Goal: Task Accomplishment & Management: Manage account settings

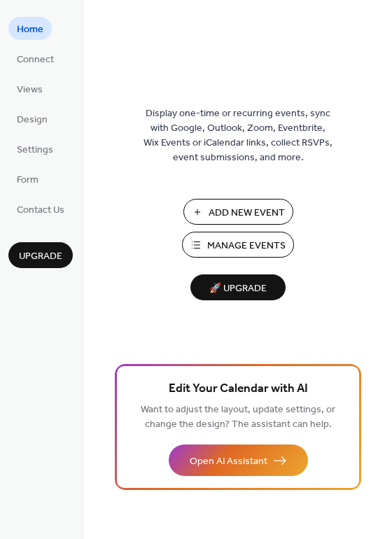
click at [242, 244] on span "Manage Events" at bounding box center [246, 246] width 78 height 15
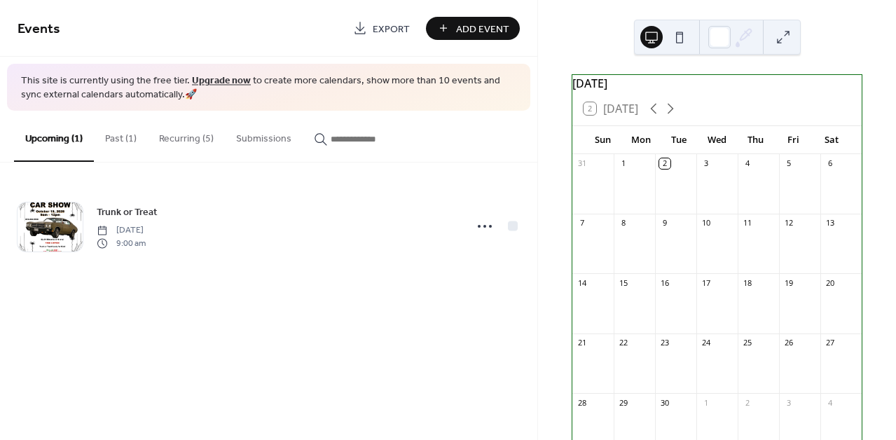
click at [121, 133] on button "Past (1)" at bounding box center [121, 136] width 54 height 50
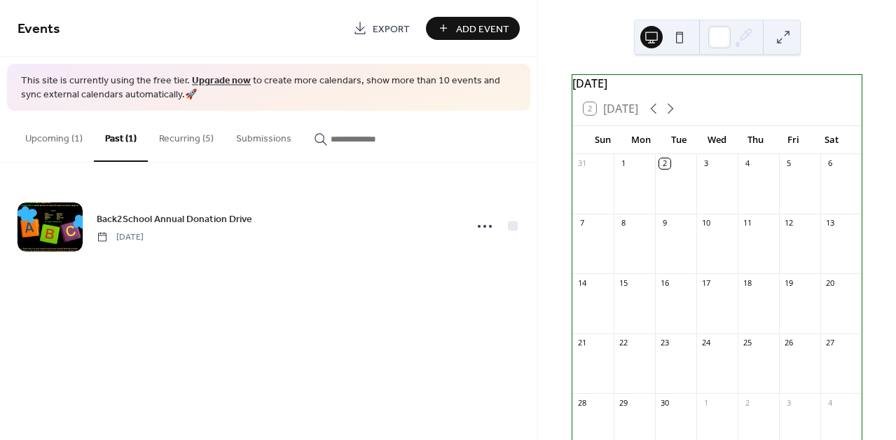
click at [194, 137] on button "Recurring (5)" at bounding box center [186, 136] width 77 height 50
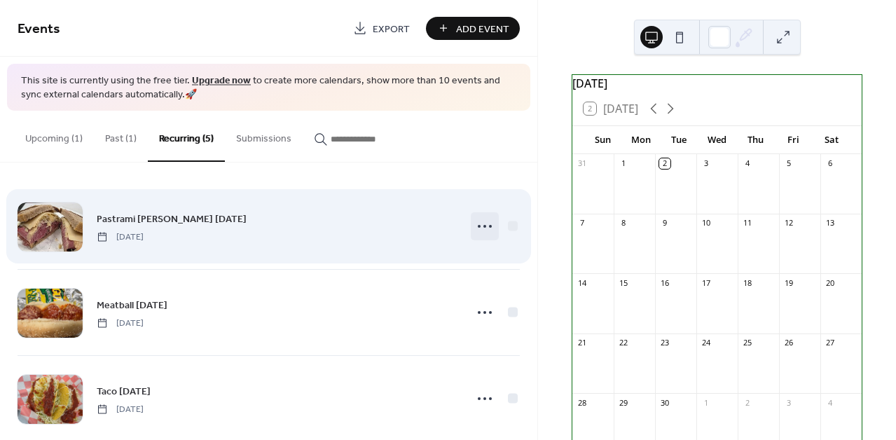
click at [483, 226] on icon at bounding box center [485, 226] width 22 height 22
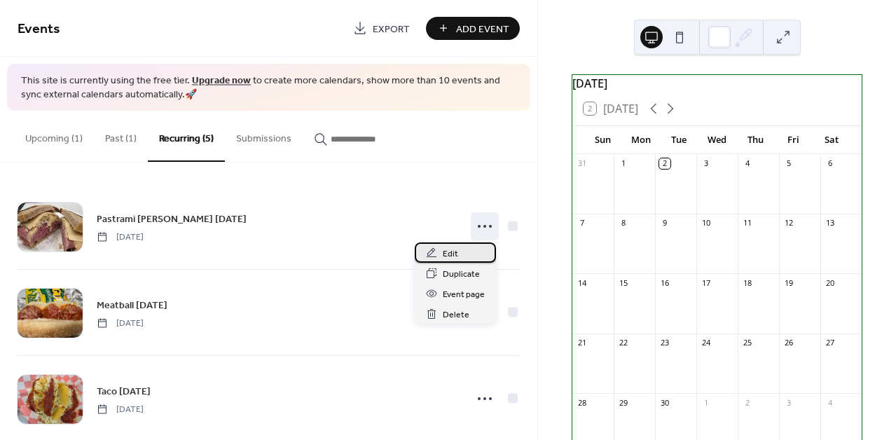
click at [456, 252] on span "Edit" at bounding box center [450, 254] width 15 height 15
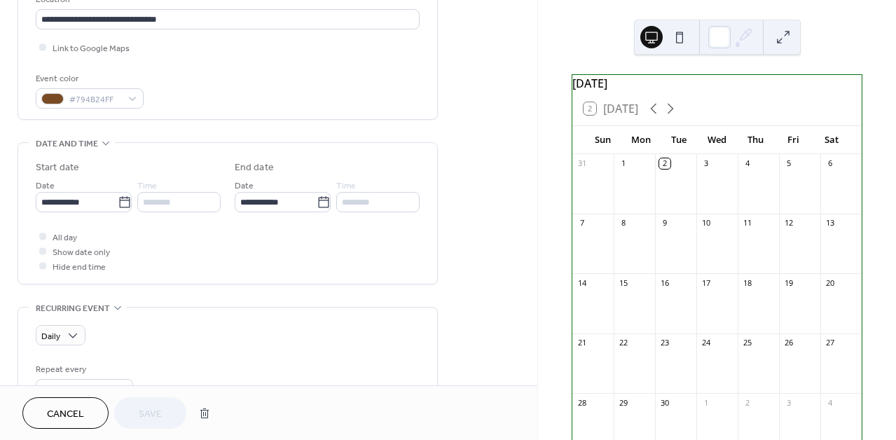
scroll to position [334, 0]
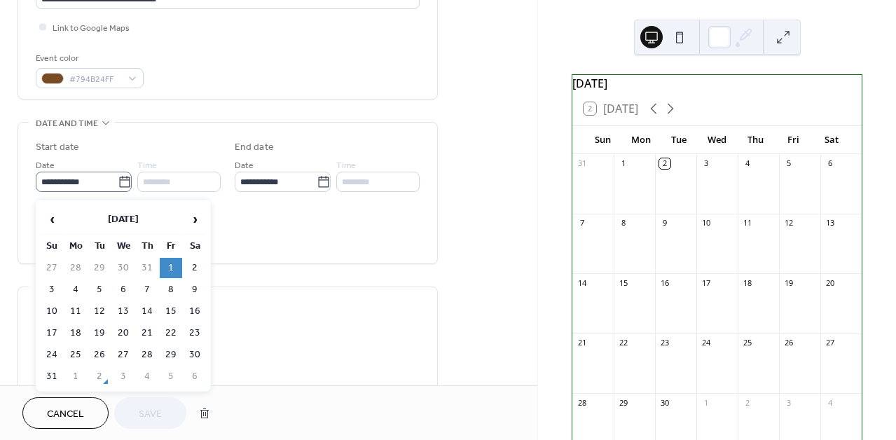
click at [123, 186] on icon at bounding box center [125, 182] width 14 height 14
click at [118, 186] on input "**********" at bounding box center [77, 182] width 82 height 20
click at [190, 216] on span "›" at bounding box center [194, 219] width 21 height 28
click at [172, 263] on td "5" at bounding box center [171, 268] width 22 height 20
type input "**********"
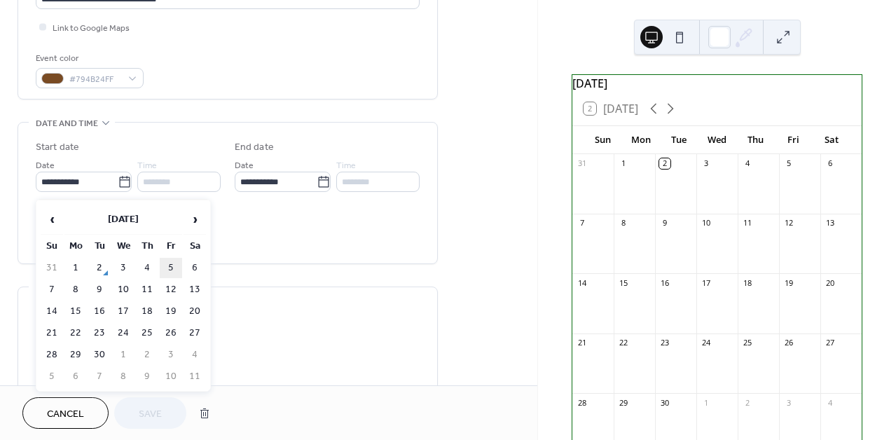
type input "**********"
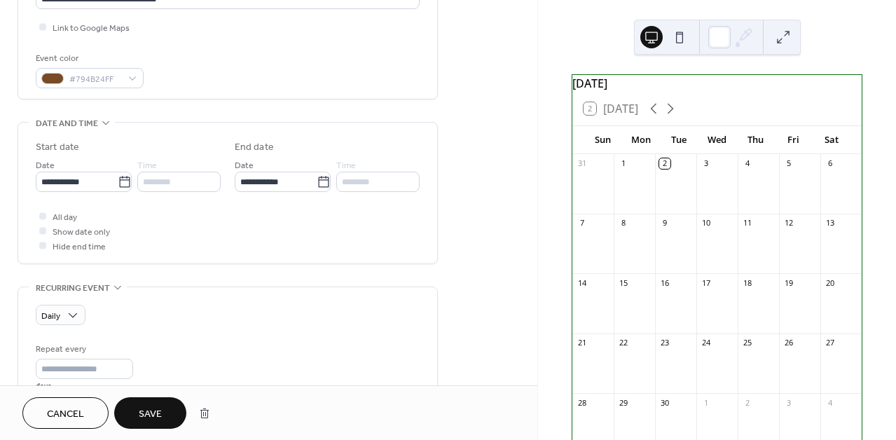
click at [162, 408] on span "Save" at bounding box center [150, 414] width 23 height 15
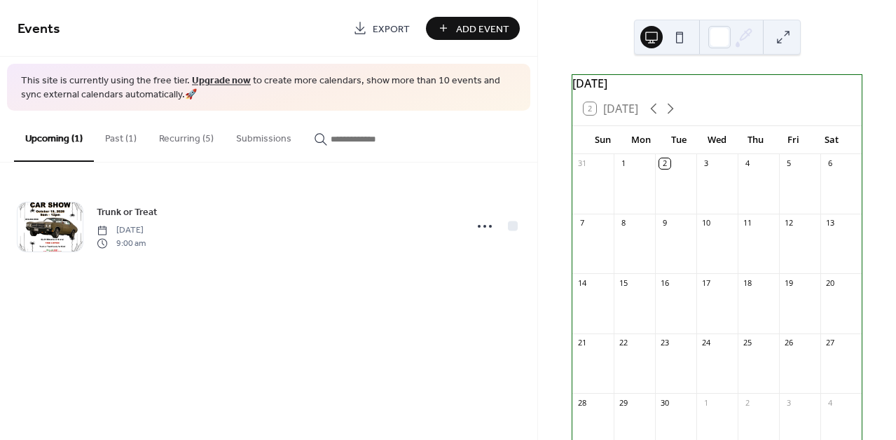
click at [197, 135] on button "Recurring (5)" at bounding box center [186, 136] width 77 height 50
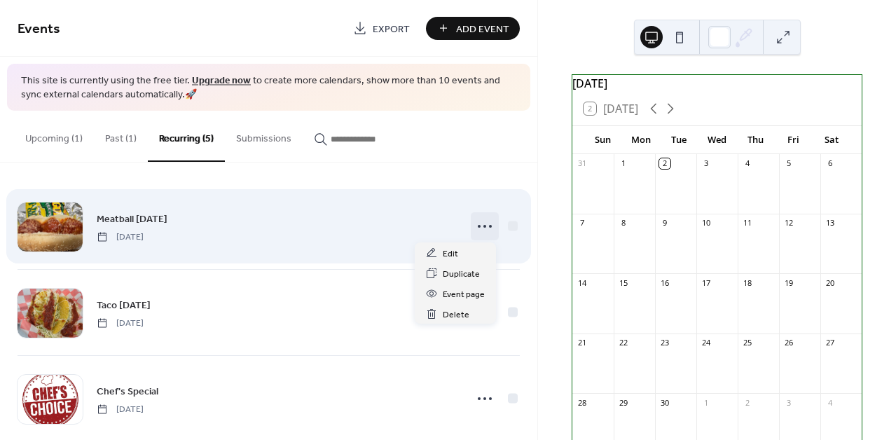
click at [479, 226] on icon at bounding box center [485, 226] width 22 height 22
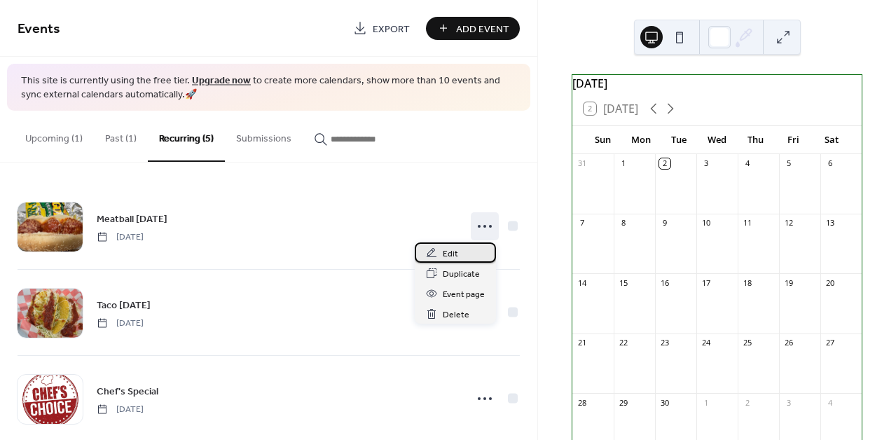
click at [453, 253] on span "Edit" at bounding box center [450, 254] width 15 height 15
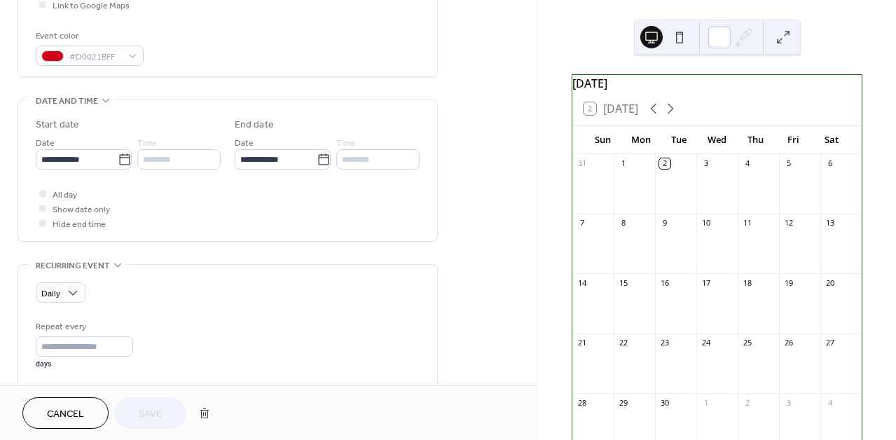
scroll to position [357, 0]
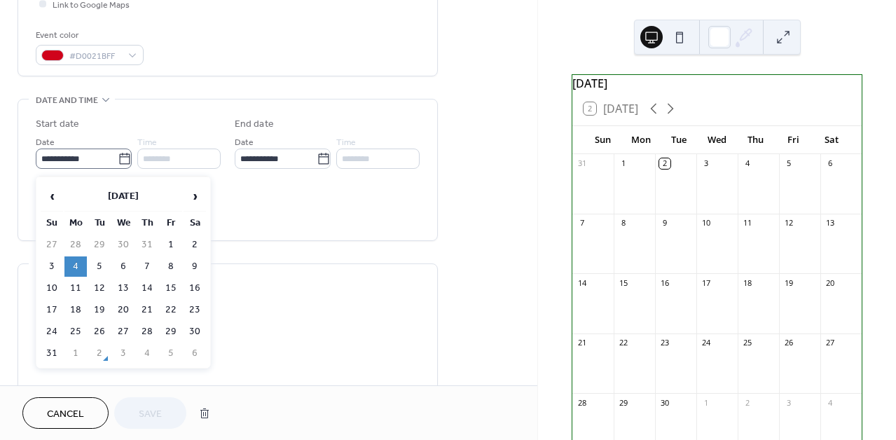
click at [122, 160] on icon at bounding box center [125, 159] width 14 height 14
click at [118, 160] on input "**********" at bounding box center [77, 159] width 82 height 20
click at [198, 197] on span "›" at bounding box center [194, 196] width 21 height 28
click at [76, 241] on td "1" at bounding box center [75, 245] width 22 height 20
type input "**********"
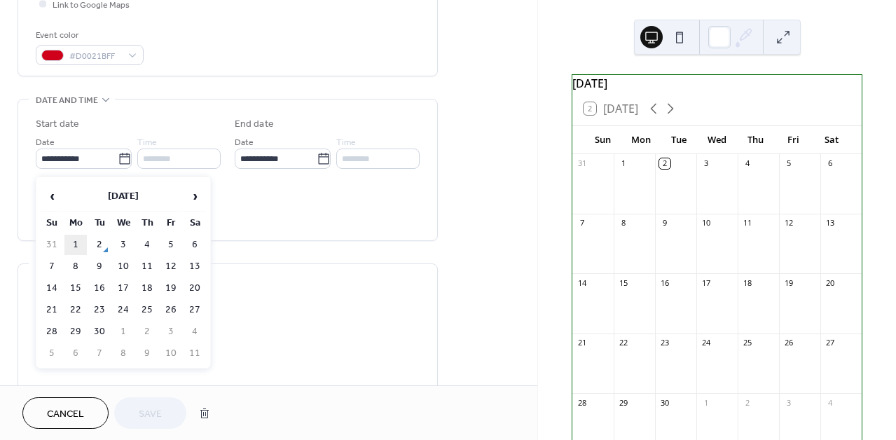
type input "**********"
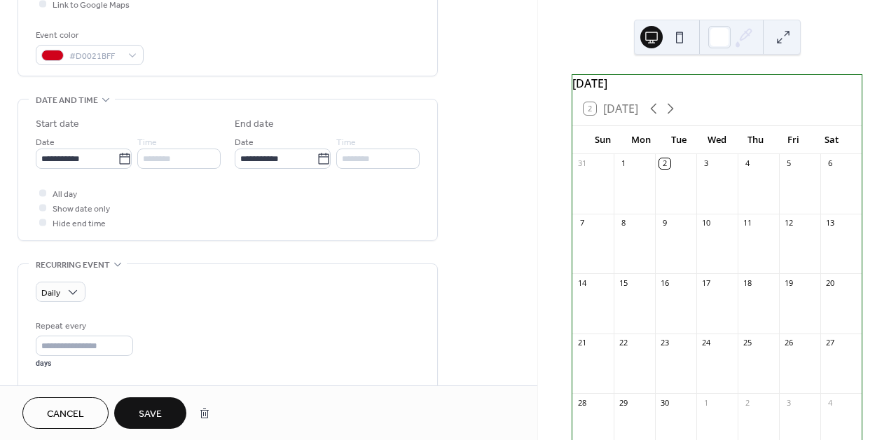
click at [158, 411] on span "Save" at bounding box center [150, 414] width 23 height 15
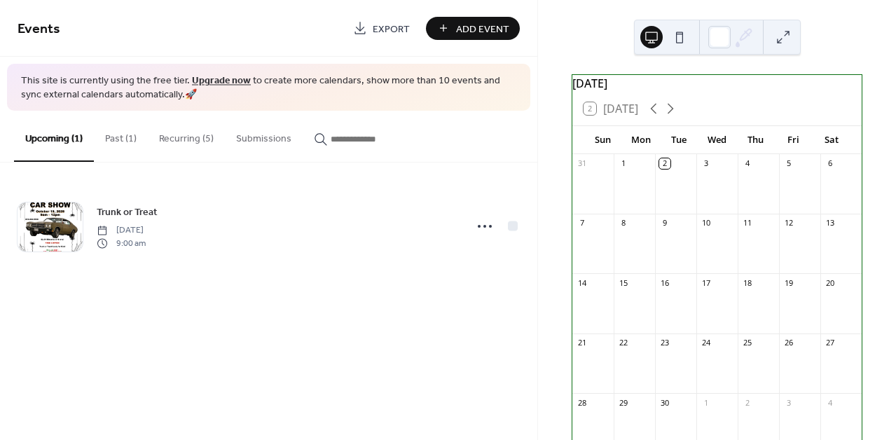
click at [198, 138] on button "Recurring (5)" at bounding box center [186, 136] width 77 height 50
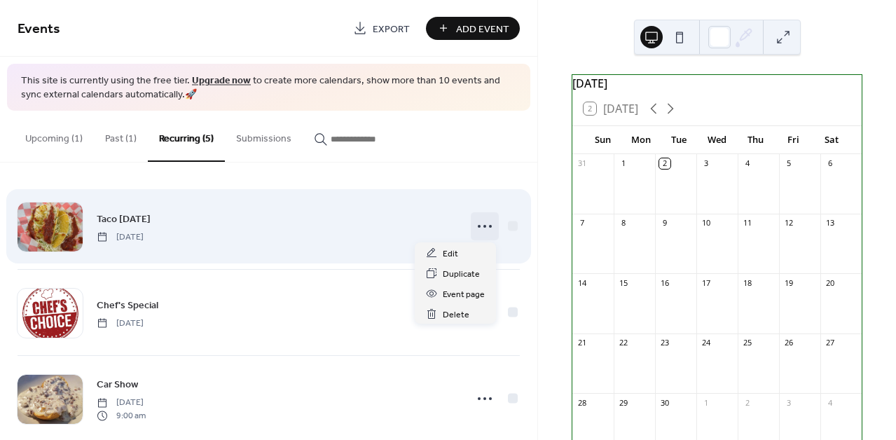
click at [481, 224] on icon at bounding box center [485, 226] width 22 height 22
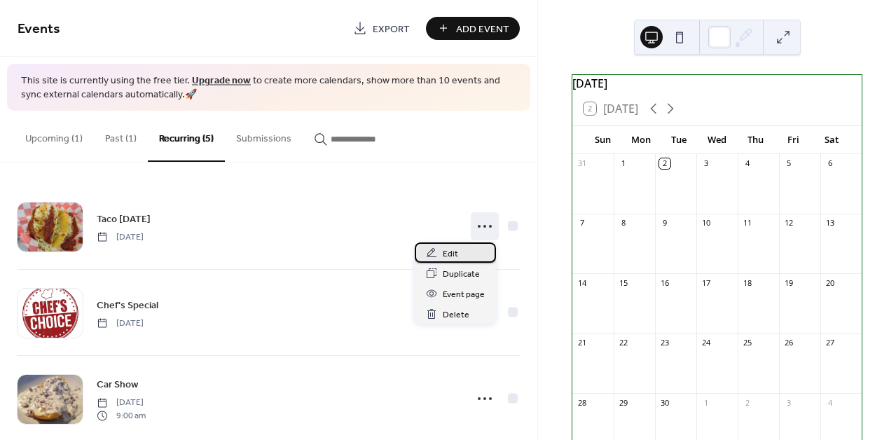
click at [456, 251] on span "Edit" at bounding box center [450, 254] width 15 height 15
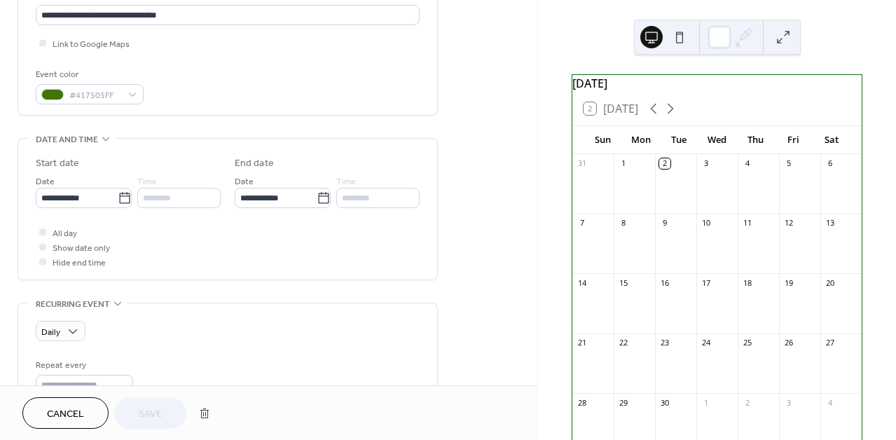
scroll to position [328, 0]
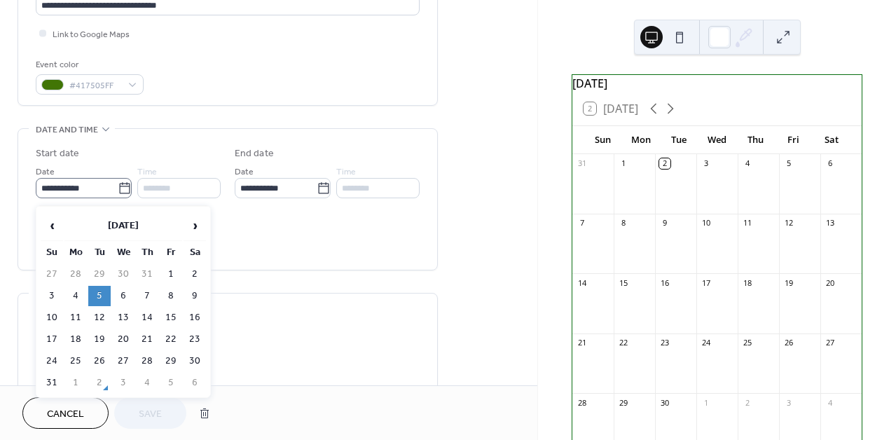
click at [119, 191] on icon at bounding box center [125, 188] width 14 height 14
click at [118, 191] on input "**********" at bounding box center [77, 188] width 82 height 20
click at [197, 226] on span "›" at bounding box center [194, 226] width 21 height 28
click at [100, 271] on td "2" at bounding box center [99, 274] width 22 height 20
type input "**********"
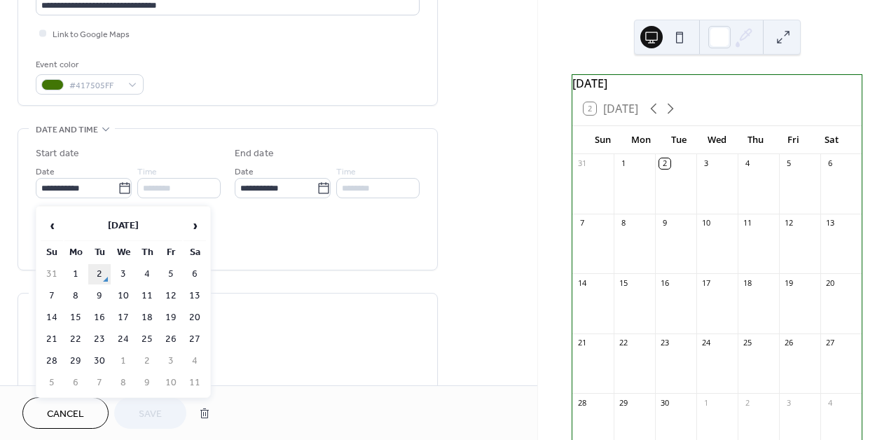
type input "**********"
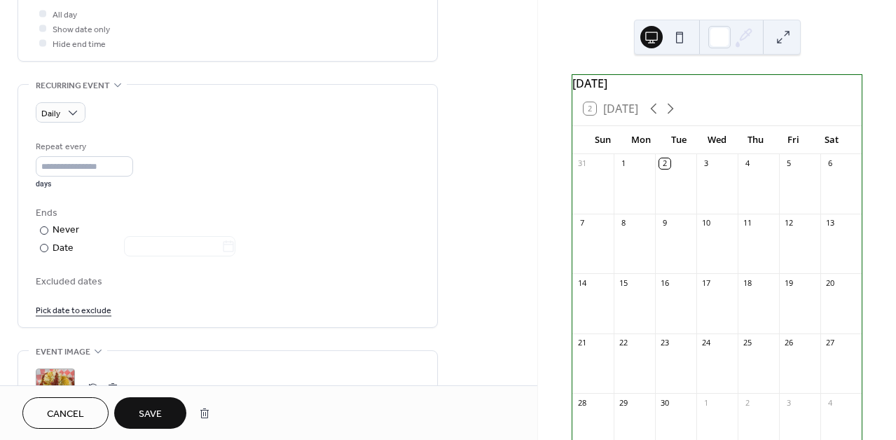
scroll to position [539, 0]
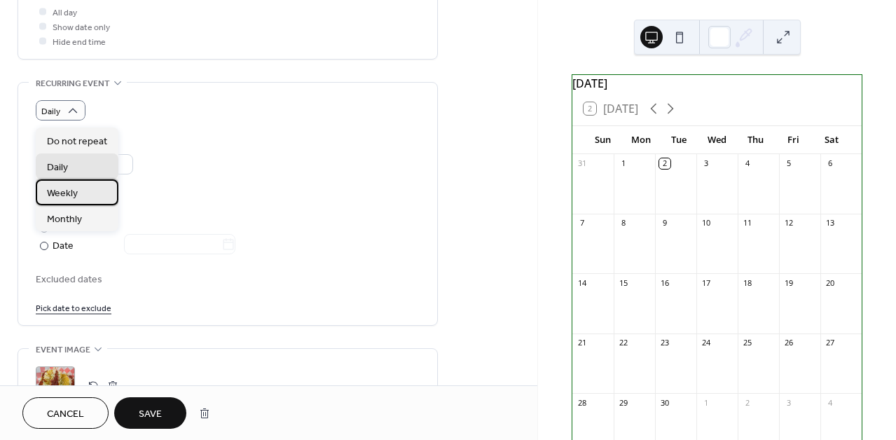
click at [71, 188] on span "Weekly" at bounding box center [62, 193] width 31 height 15
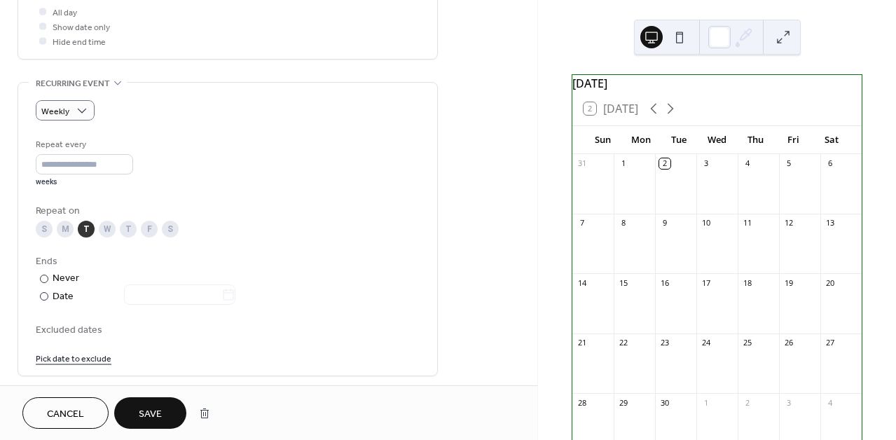
click at [149, 416] on span "Save" at bounding box center [150, 414] width 23 height 15
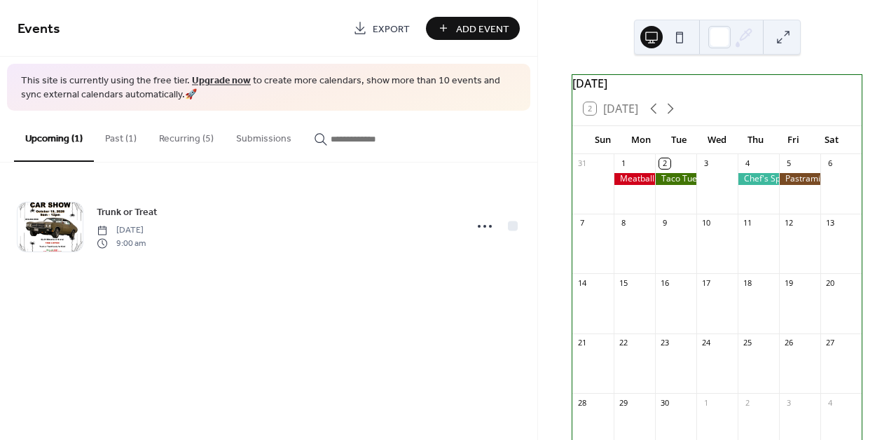
click at [180, 137] on button "Recurring (5)" at bounding box center [186, 136] width 77 height 50
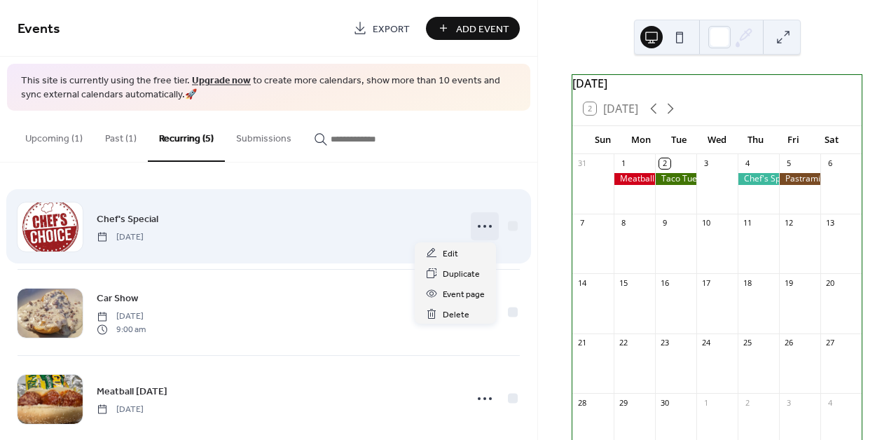
click at [478, 225] on icon at bounding box center [485, 226] width 22 height 22
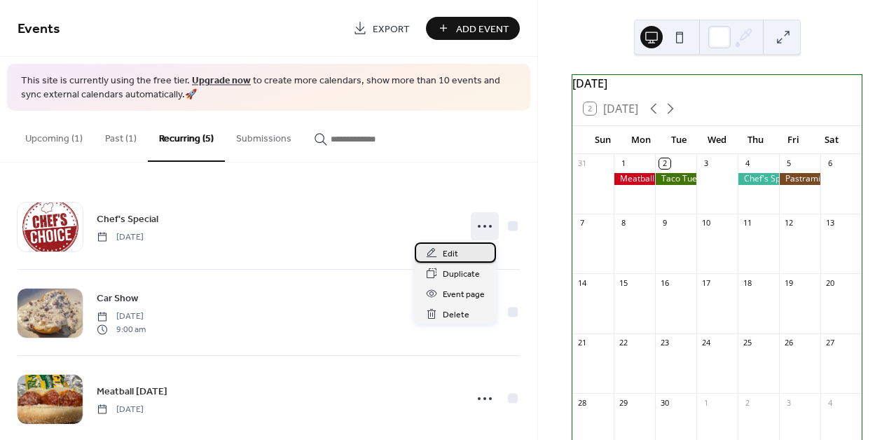
click at [455, 248] on span "Edit" at bounding box center [450, 254] width 15 height 15
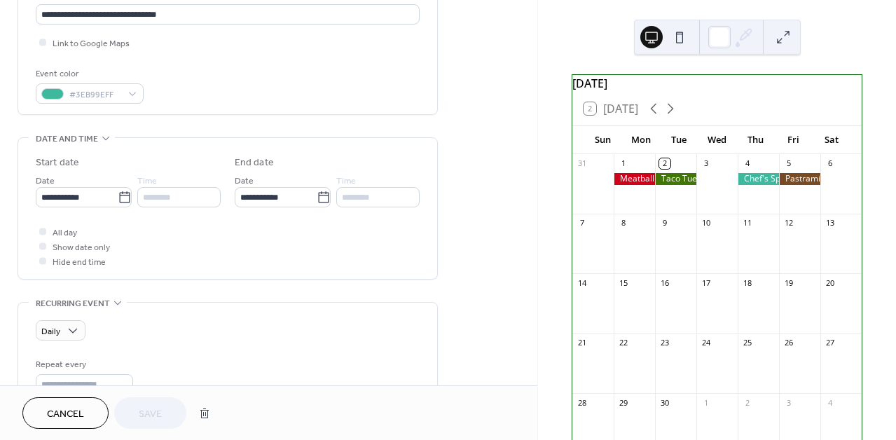
scroll to position [357, 0]
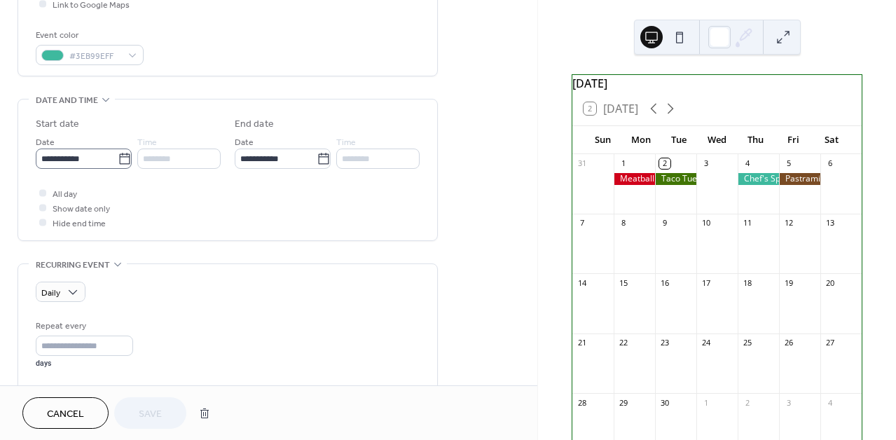
click at [120, 161] on icon at bounding box center [125, 159] width 14 height 14
click at [118, 161] on input "**********" at bounding box center [77, 159] width 82 height 20
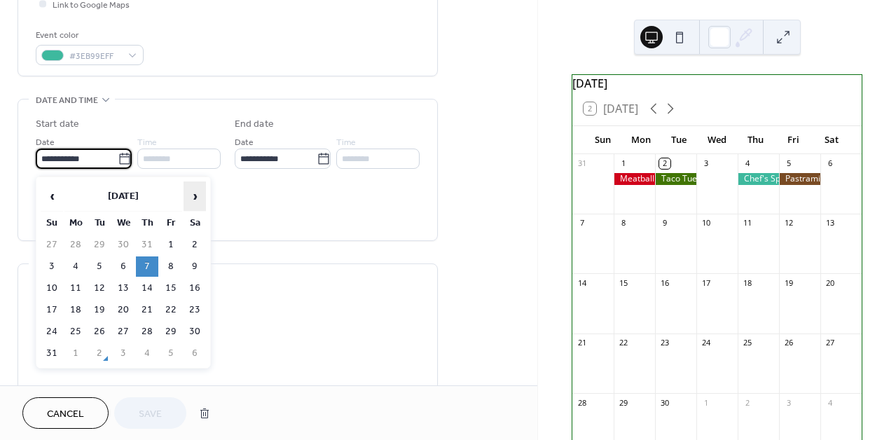
click at [196, 195] on span "›" at bounding box center [194, 196] width 21 height 28
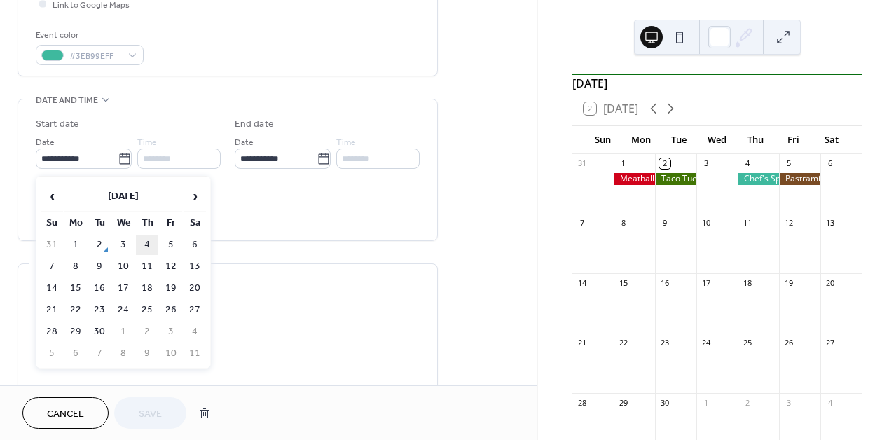
click at [146, 244] on td "4" at bounding box center [147, 245] width 22 height 20
type input "**********"
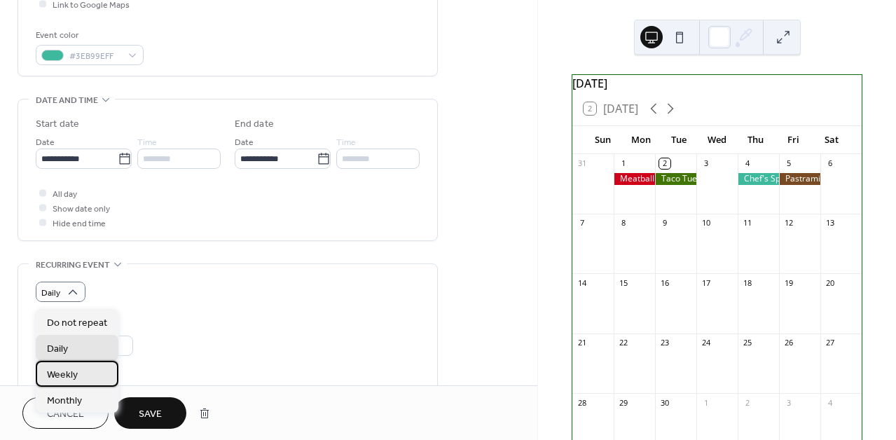
click at [63, 375] on span "Weekly" at bounding box center [62, 375] width 31 height 15
click at [66, 348] on span "Daily" at bounding box center [57, 349] width 21 height 15
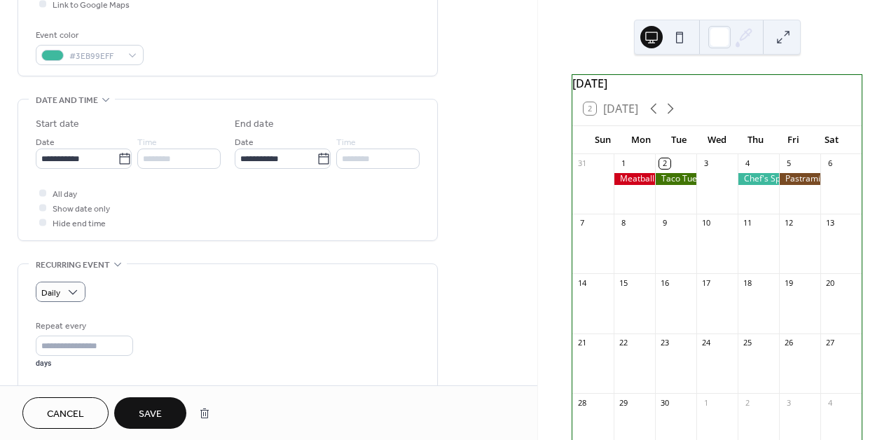
click at [145, 418] on span "Save" at bounding box center [150, 414] width 23 height 15
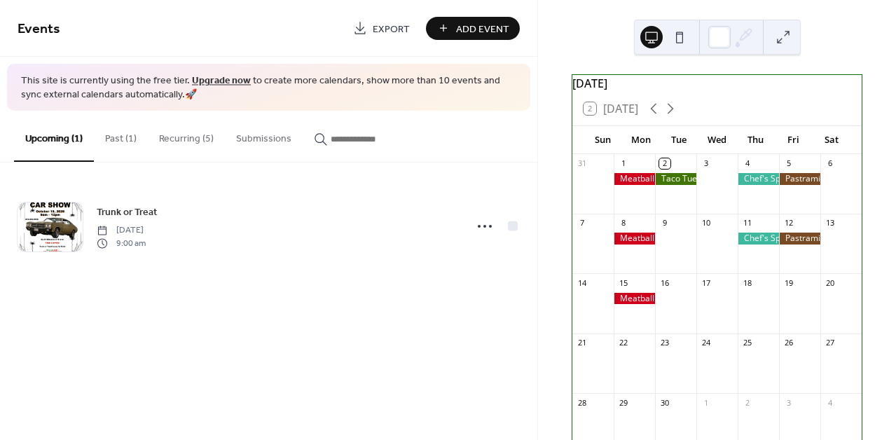
click at [198, 137] on button "Recurring (5)" at bounding box center [186, 136] width 77 height 50
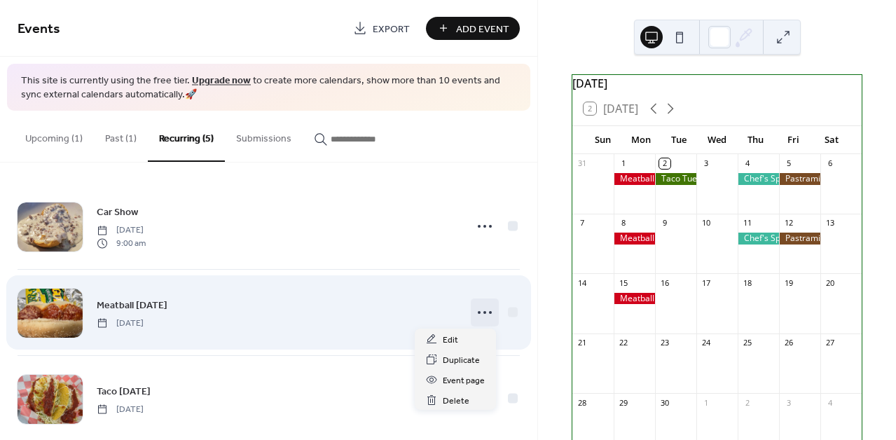
click at [483, 311] on circle at bounding box center [484, 312] width 3 height 3
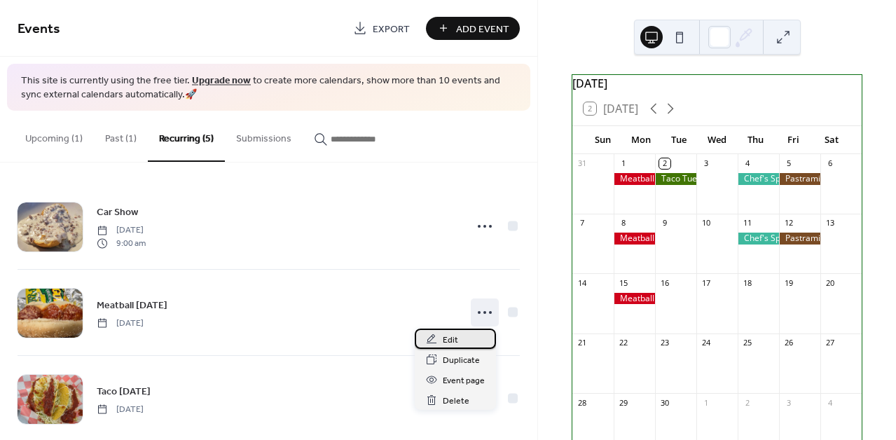
click at [455, 336] on span "Edit" at bounding box center [450, 340] width 15 height 15
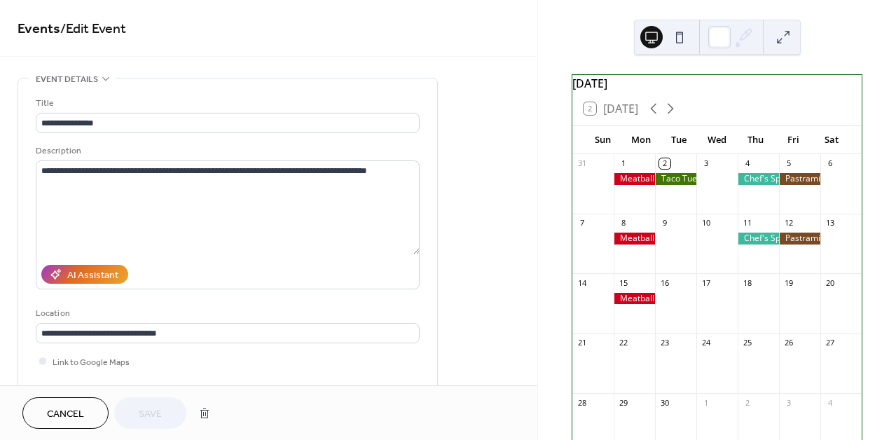
scroll to position [357, 0]
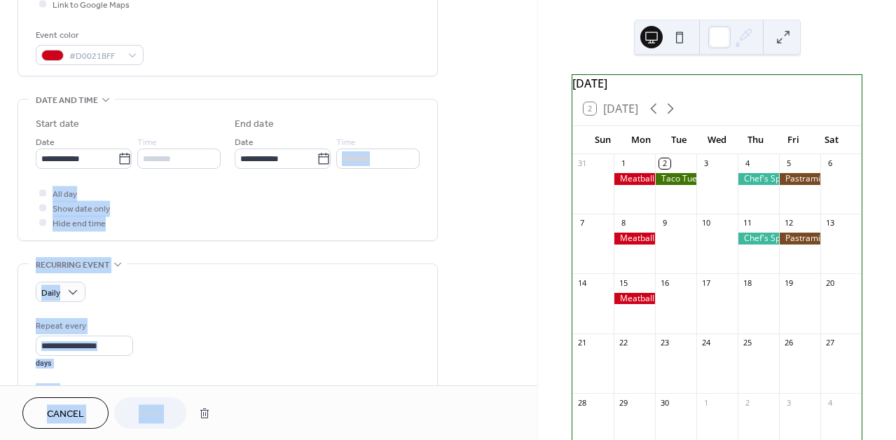
drag, startPoint x: 531, startPoint y: 172, endPoint x: 542, endPoint y: 97, distance: 75.8
click at [542, 97] on div "**********" at bounding box center [448, 220] width 896 height 440
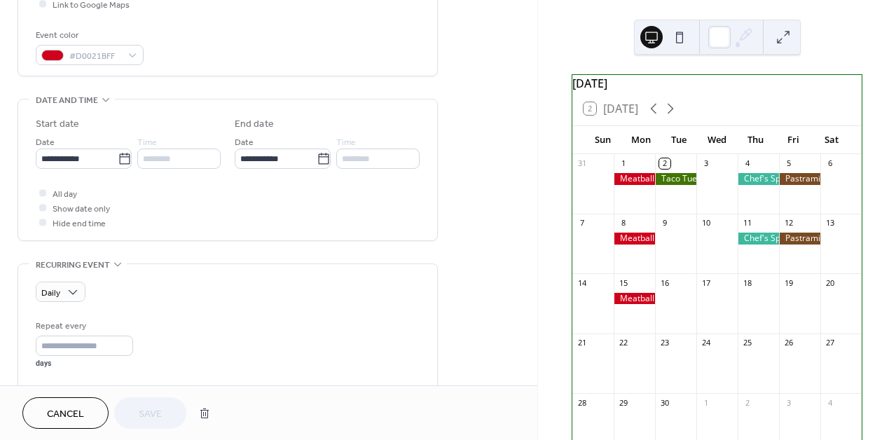
click at [475, 90] on div "**********" at bounding box center [268, 245] width 537 height 1051
click at [293, 319] on div "Daily Repeat every * days Ends ​ Never ​ Date Excluded dates Pick date to exclu…" at bounding box center [228, 389] width 384 height 214
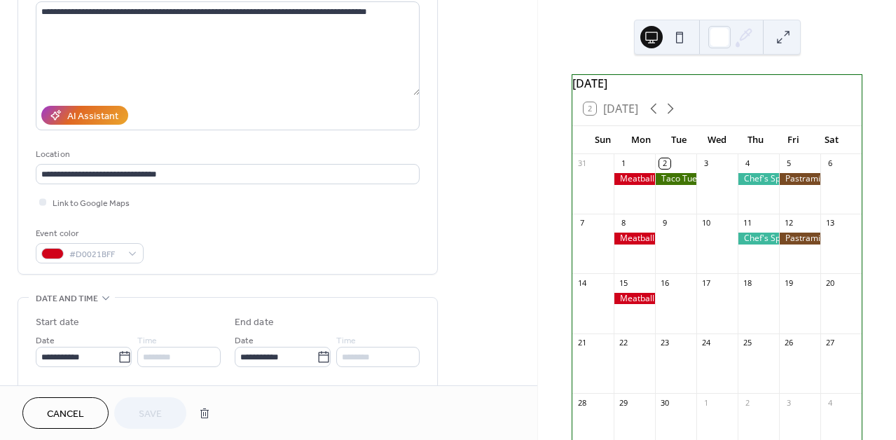
scroll to position [751, 0]
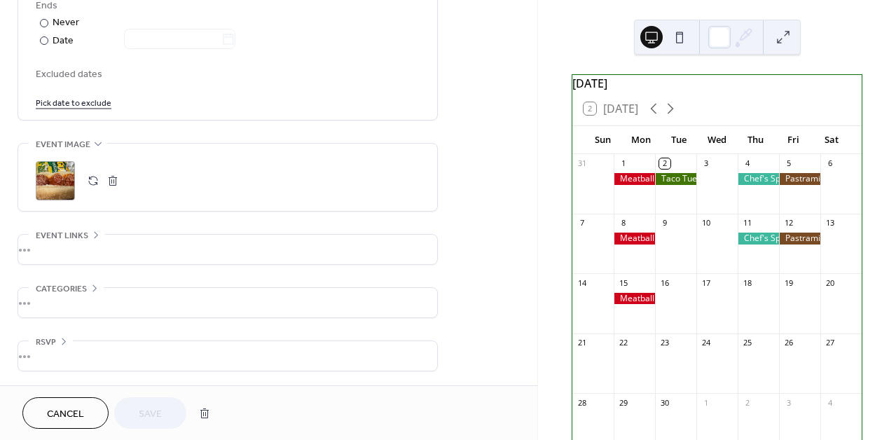
click at [53, 413] on span "Cancel" at bounding box center [65, 414] width 37 height 15
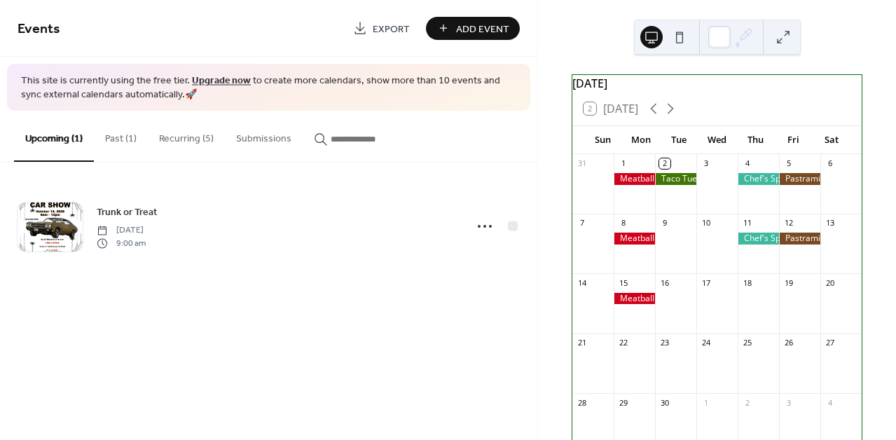
click at [187, 134] on button "Recurring (5)" at bounding box center [186, 136] width 77 height 50
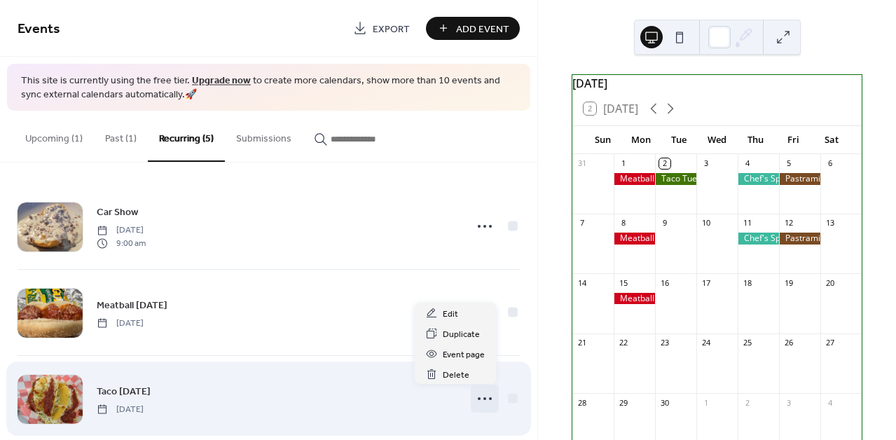
click at [482, 394] on icon at bounding box center [485, 398] width 22 height 22
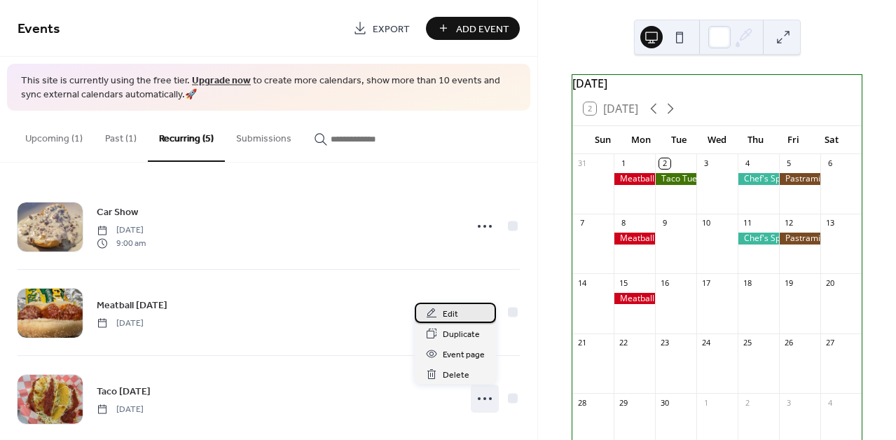
click at [454, 315] on span "Edit" at bounding box center [450, 314] width 15 height 15
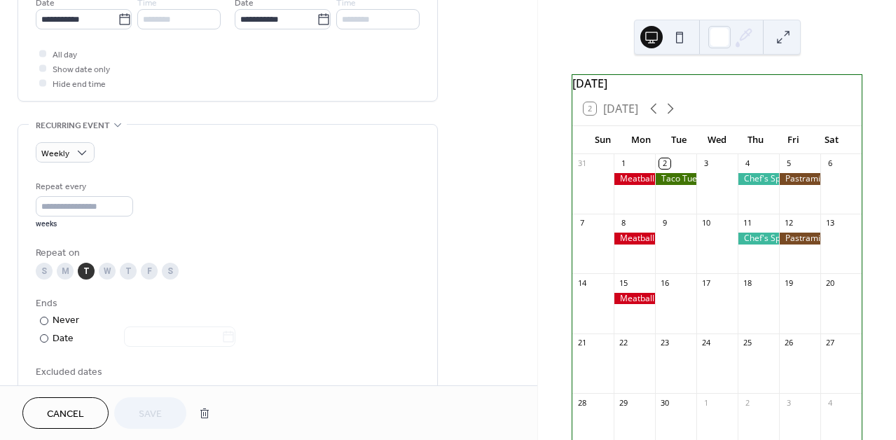
scroll to position [490, 0]
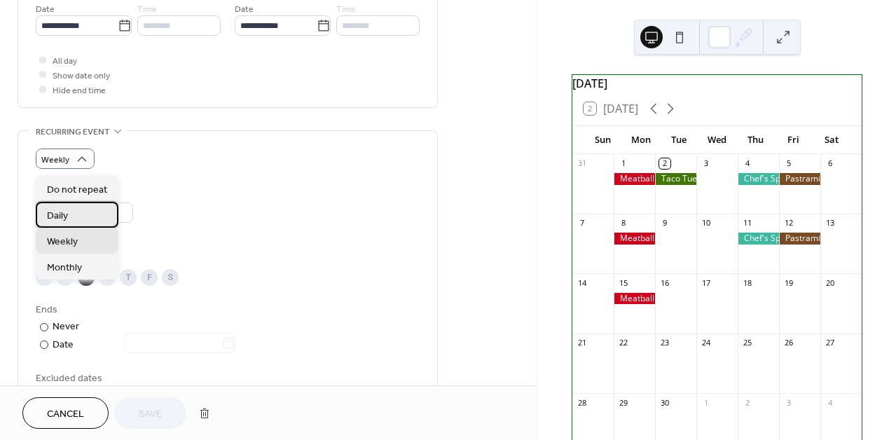
click at [68, 215] on span "Daily" at bounding box center [57, 216] width 21 height 15
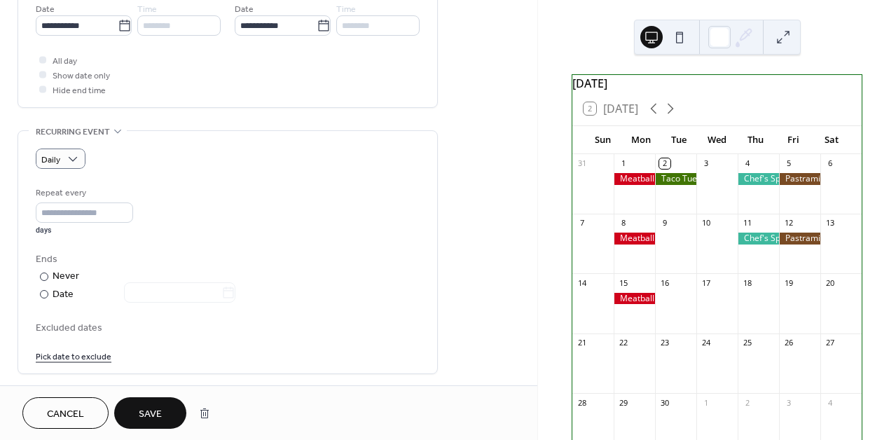
click at [149, 409] on span "Save" at bounding box center [150, 414] width 23 height 15
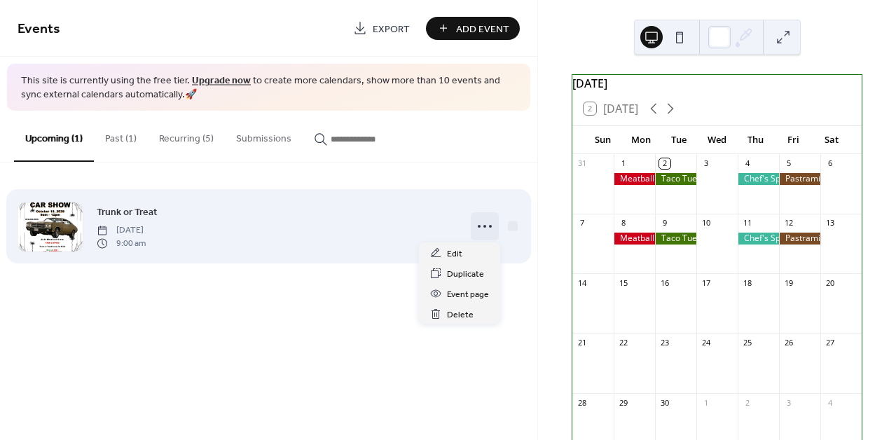
click at [484, 226] on circle at bounding box center [484, 226] width 3 height 3
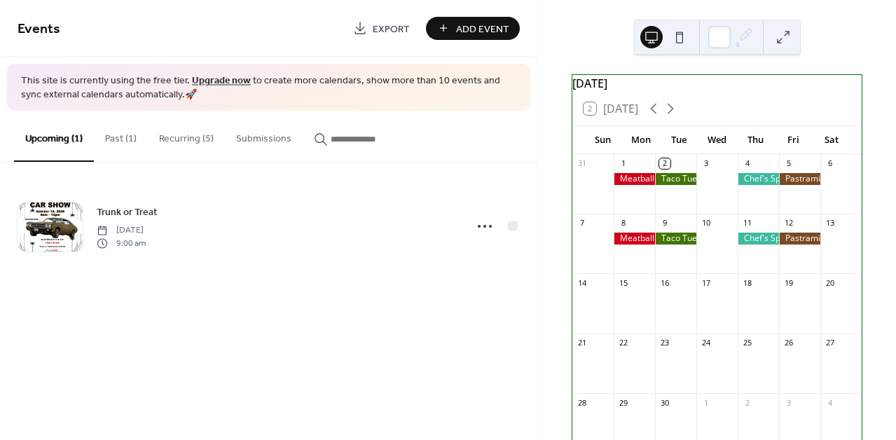
click at [186, 137] on button "Recurring (5)" at bounding box center [186, 136] width 77 height 50
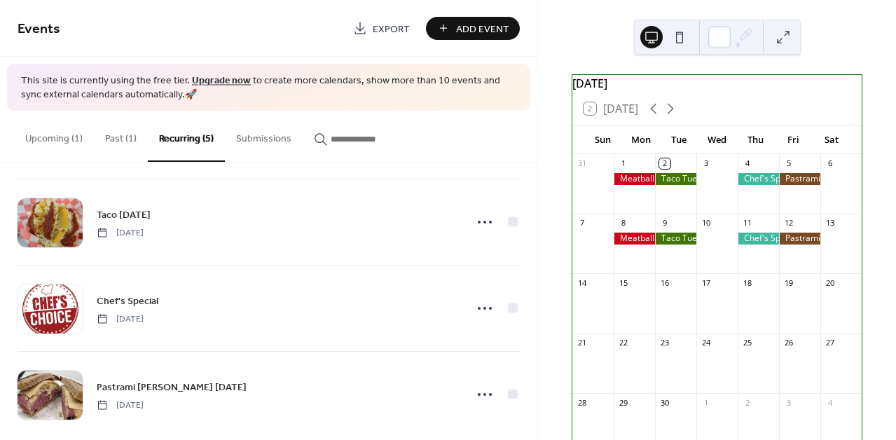
scroll to position [194, 0]
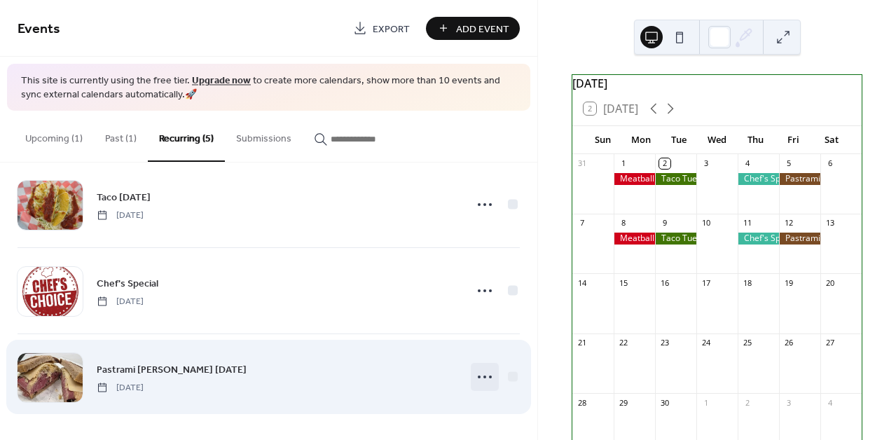
click at [478, 377] on icon at bounding box center [485, 377] width 22 height 22
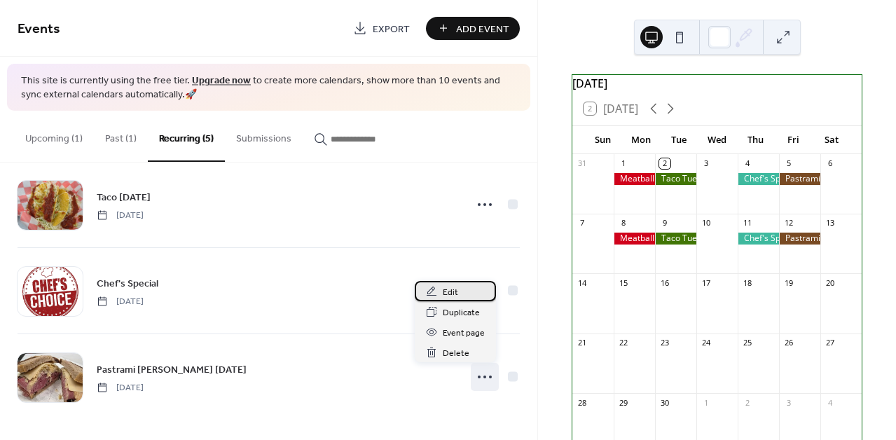
click at [455, 294] on span "Edit" at bounding box center [450, 292] width 15 height 15
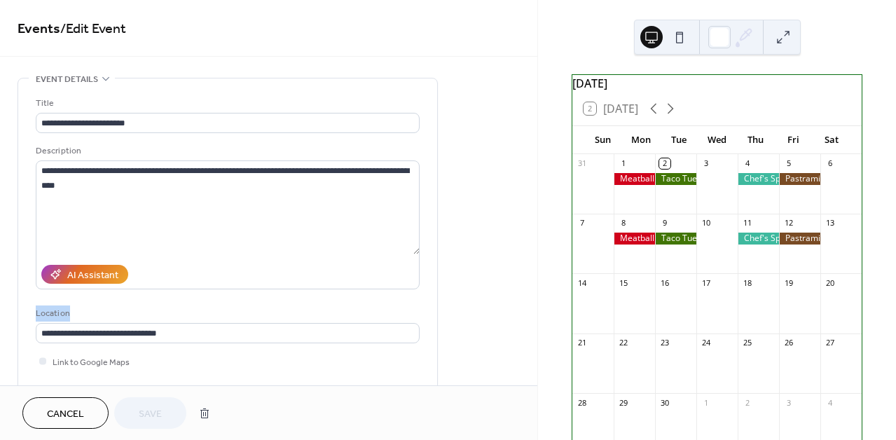
drag, startPoint x: 532, startPoint y: 209, endPoint x: 535, endPoint y: 319, distance: 109.3
click at [535, 319] on div "**********" at bounding box center [268, 192] width 537 height 385
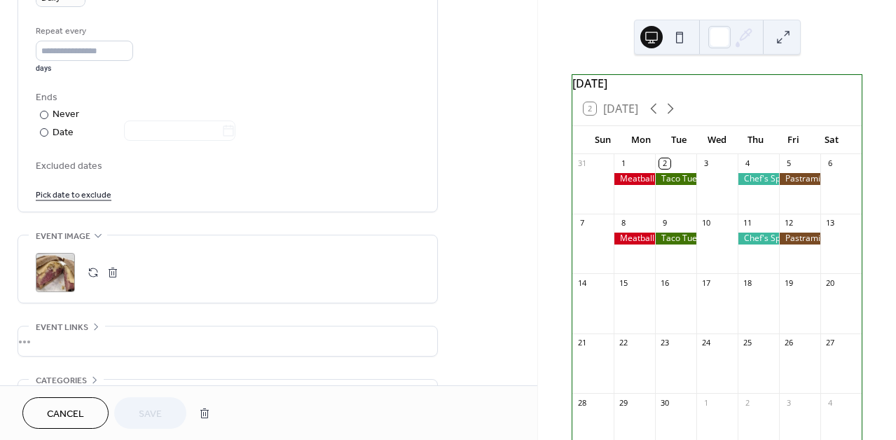
scroll to position [751, 0]
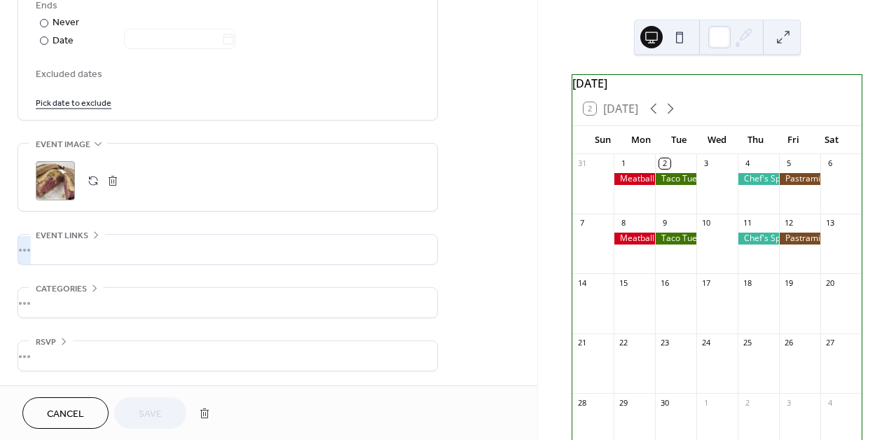
drag, startPoint x: 533, startPoint y: 275, endPoint x: 533, endPoint y: 222, distance: 52.5
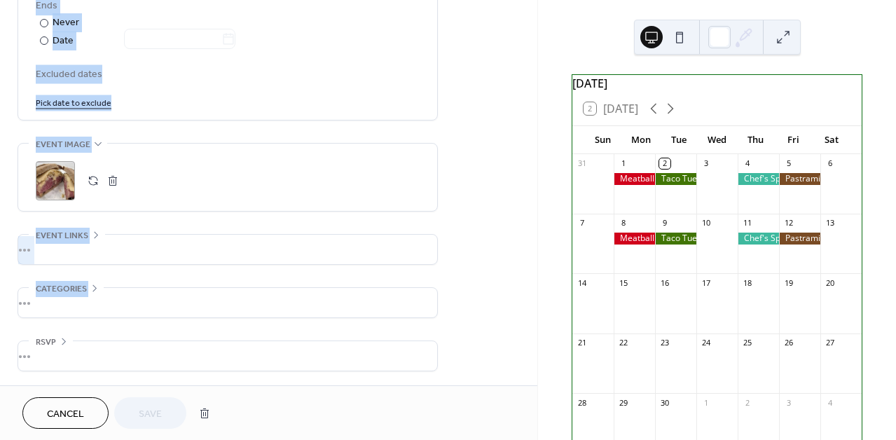
drag, startPoint x: 533, startPoint y: 277, endPoint x: 537, endPoint y: 237, distance: 40.8
click at [537, 237] on div "**********" at bounding box center [268, 192] width 537 height 385
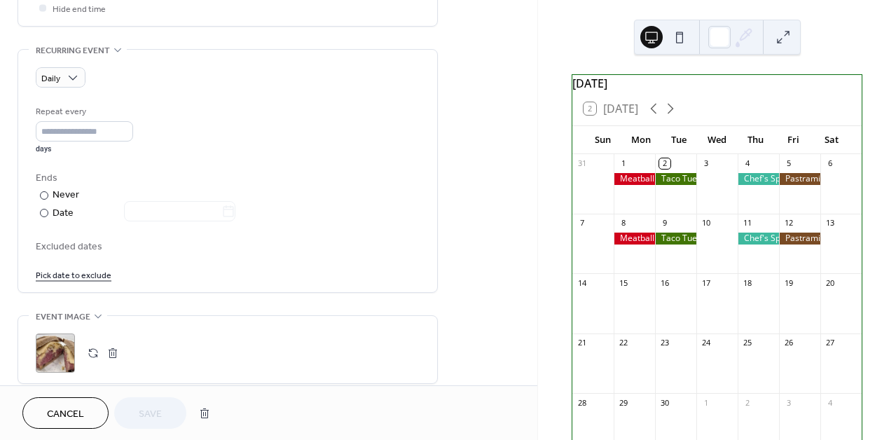
scroll to position [567, 0]
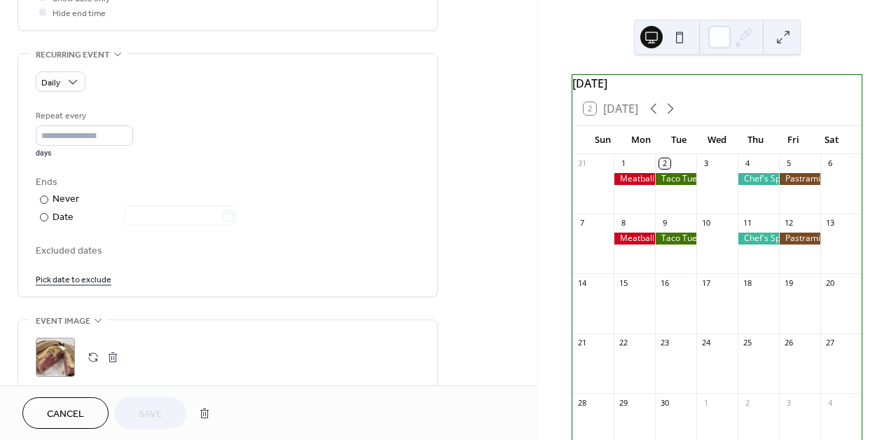
click at [74, 399] on button "Cancel" at bounding box center [65, 413] width 86 height 32
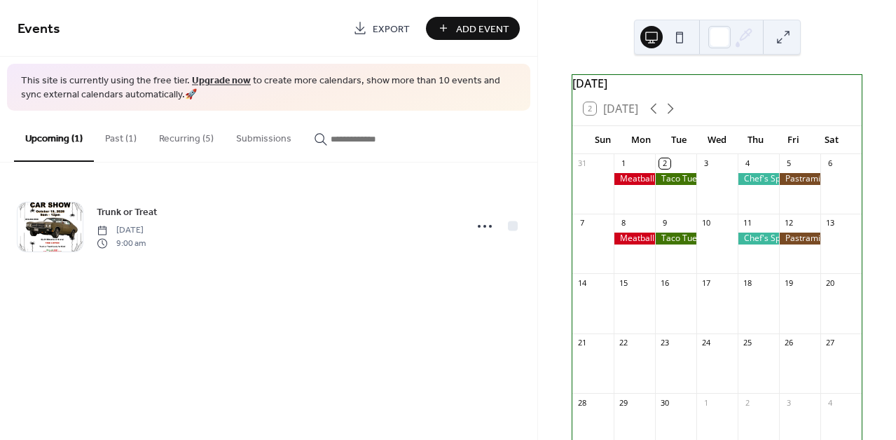
click at [197, 137] on button "Recurring (5)" at bounding box center [186, 136] width 77 height 50
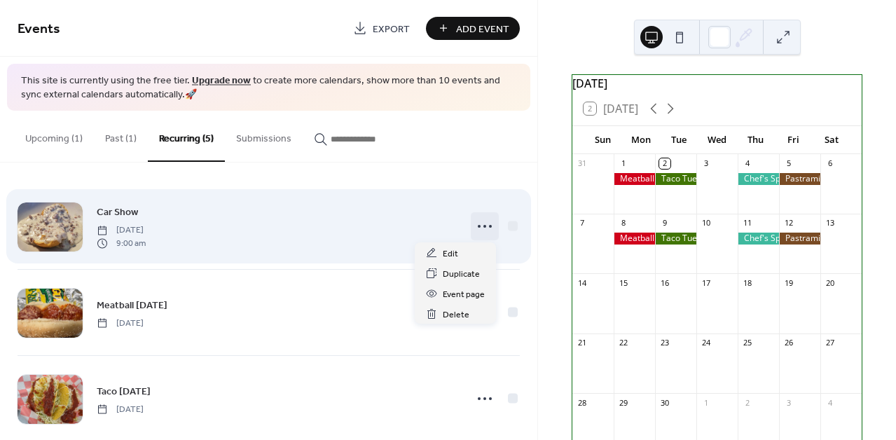
click at [478, 226] on circle at bounding box center [479, 226] width 3 height 3
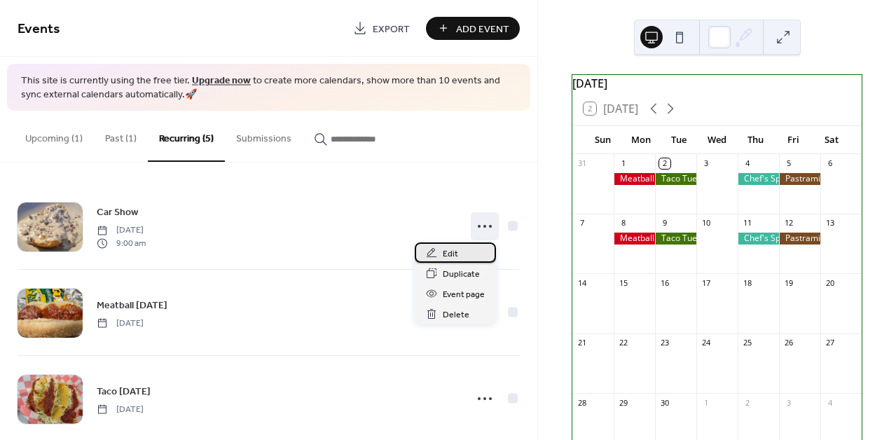
click at [456, 256] on span "Edit" at bounding box center [450, 254] width 15 height 15
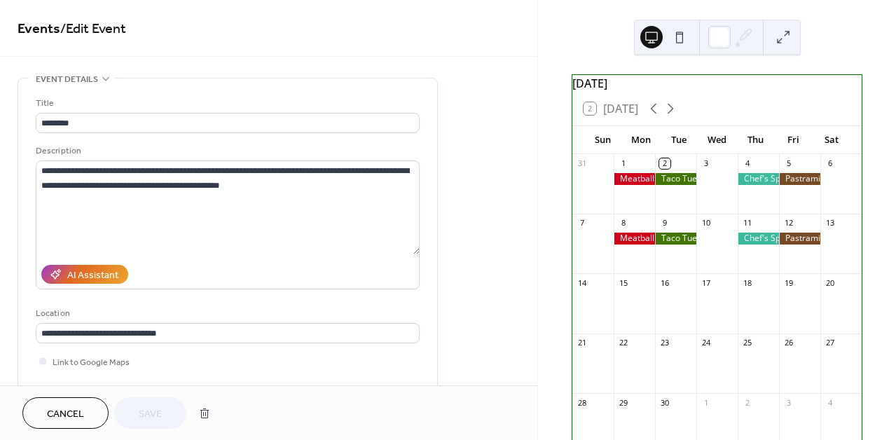
drag, startPoint x: 532, startPoint y: 149, endPoint x: 535, endPoint y: 223, distance: 74.3
click at [535, 223] on div "**********" at bounding box center [268, 192] width 537 height 385
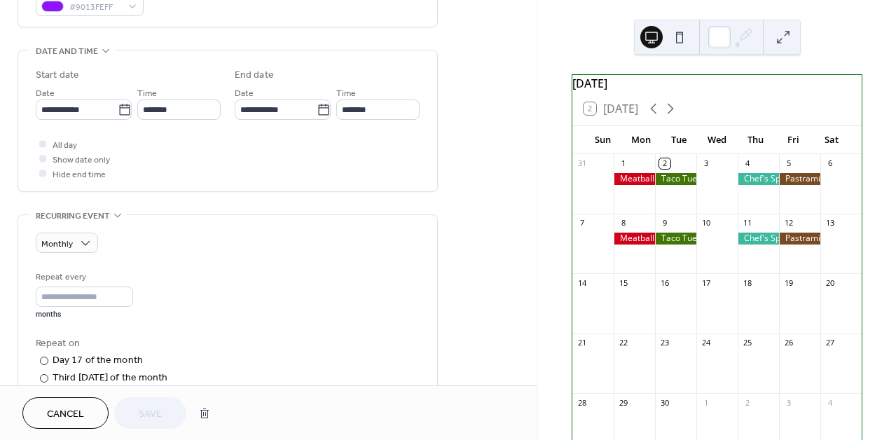
scroll to position [404, 0]
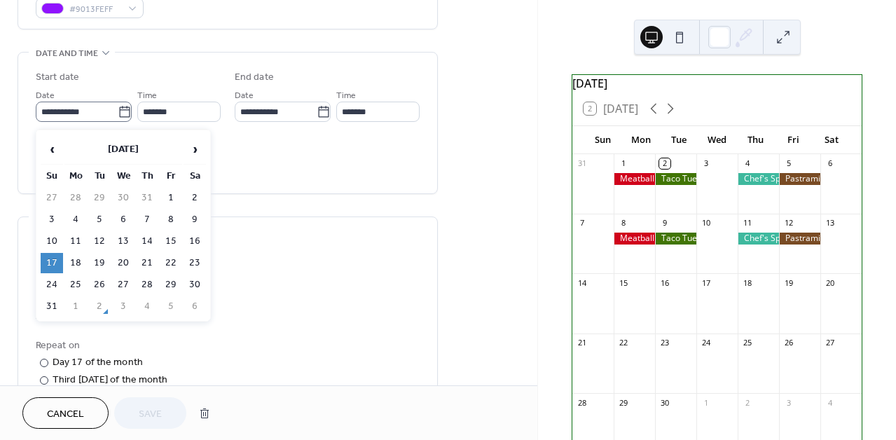
click at [118, 118] on icon at bounding box center [125, 112] width 14 height 14
click at [118, 118] on input "**********" at bounding box center [77, 112] width 82 height 20
click at [196, 151] on span "›" at bounding box center [194, 149] width 21 height 28
click at [54, 265] on td "21" at bounding box center [52, 263] width 22 height 20
type input "**********"
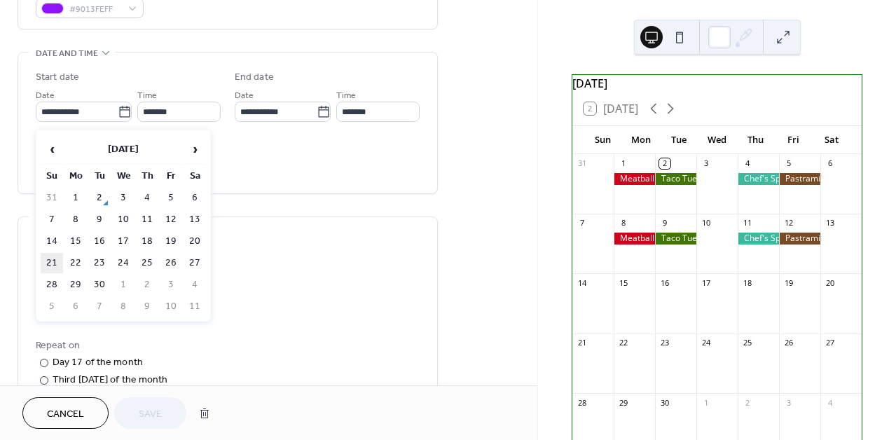
type input "**********"
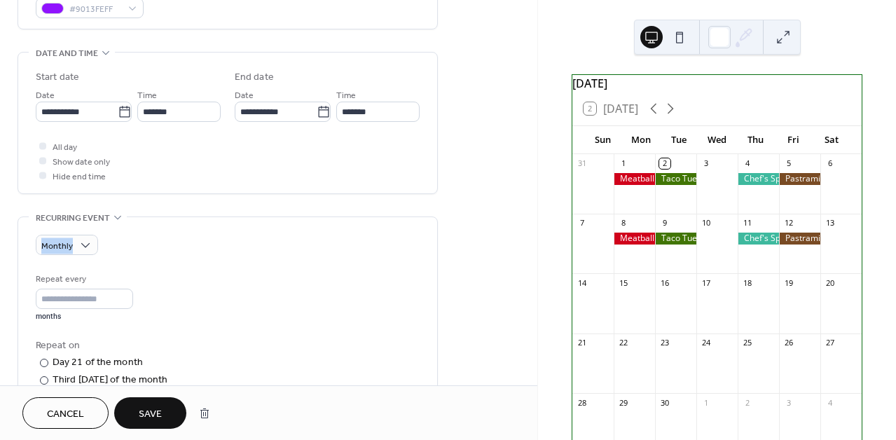
drag, startPoint x: 532, startPoint y: 229, endPoint x: 531, endPoint y: 264, distance: 35.1
click at [531, 264] on div "**********" at bounding box center [268, 232] width 537 height 1117
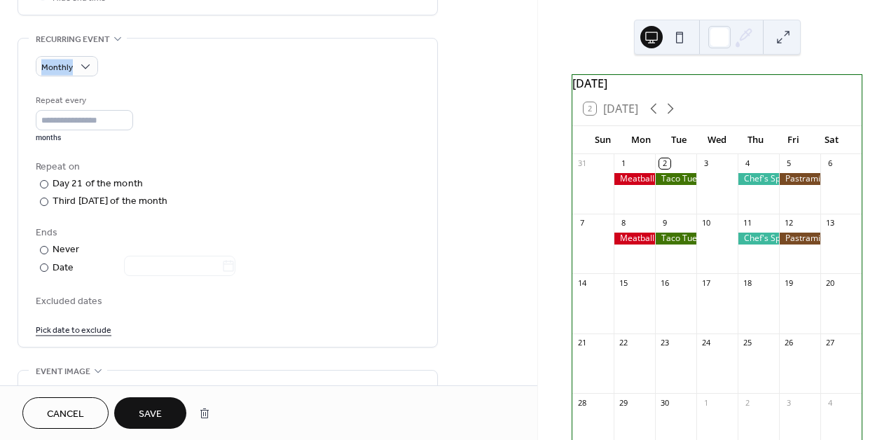
scroll to position [586, 0]
click at [145, 413] on span "Save" at bounding box center [150, 414] width 23 height 15
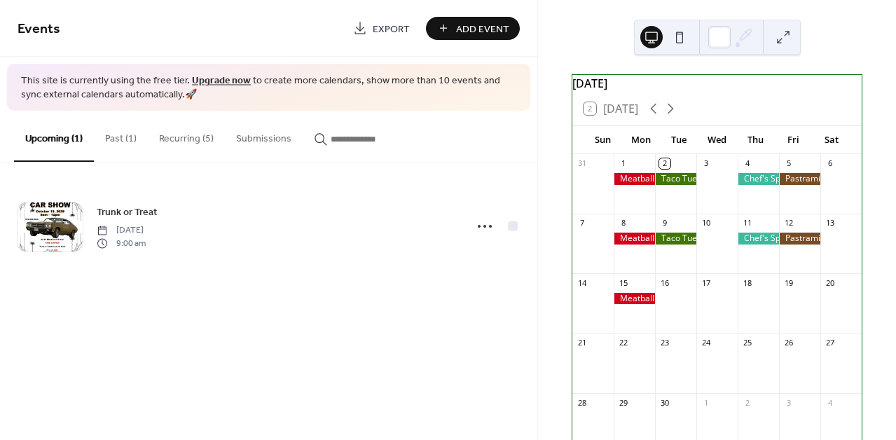
click at [176, 135] on button "Recurring (5)" at bounding box center [186, 136] width 77 height 50
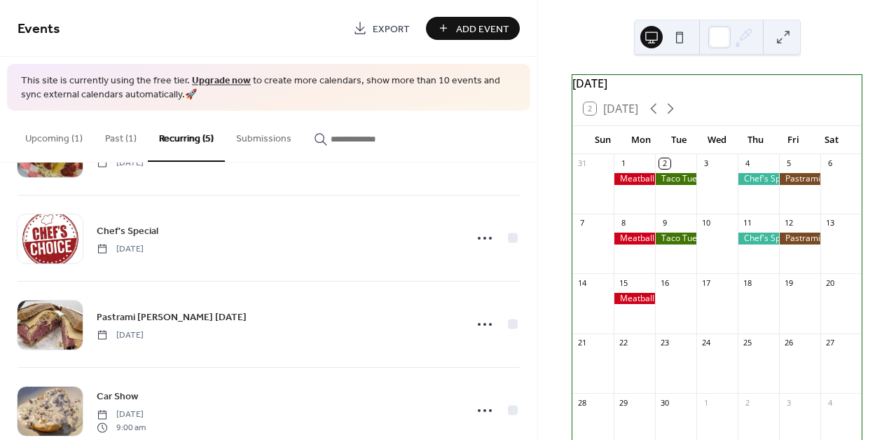
scroll to position [194, 0]
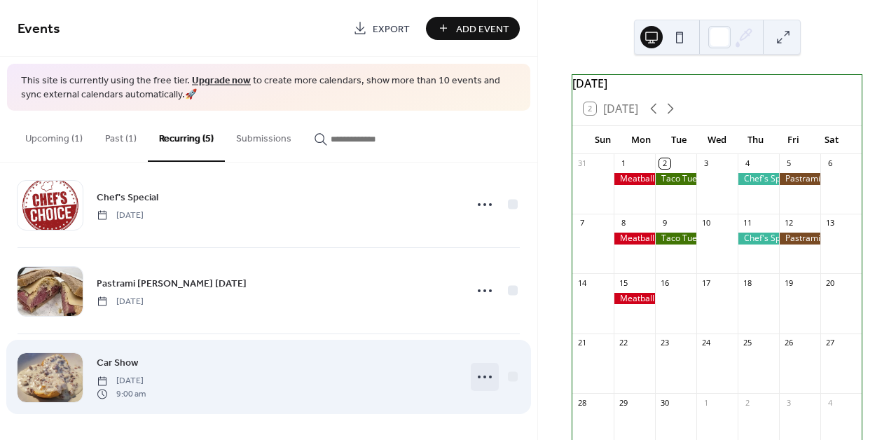
click at [471, 380] on div at bounding box center [485, 377] width 28 height 28
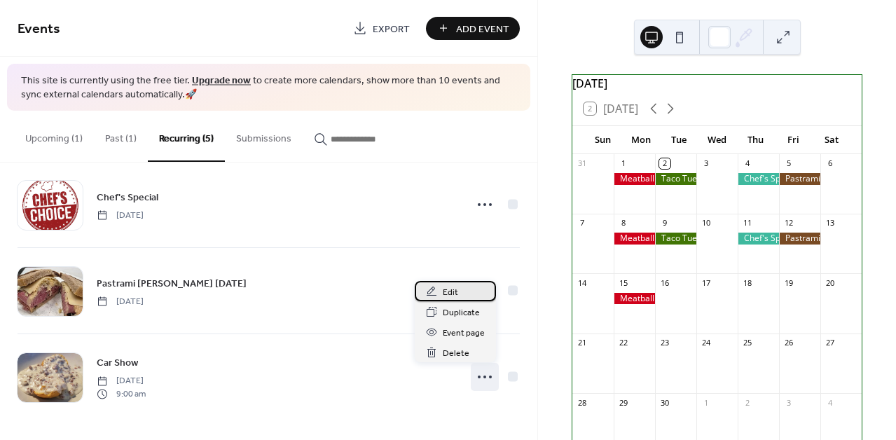
click at [451, 291] on span "Edit" at bounding box center [450, 292] width 15 height 15
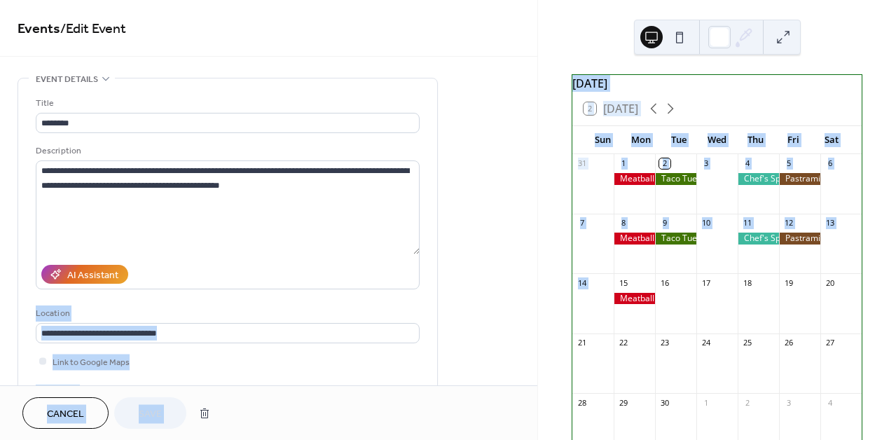
drag, startPoint x: 533, startPoint y: 240, endPoint x: 539, endPoint y: 336, distance: 96.9
click at [539, 336] on div "**********" at bounding box center [448, 220] width 896 height 440
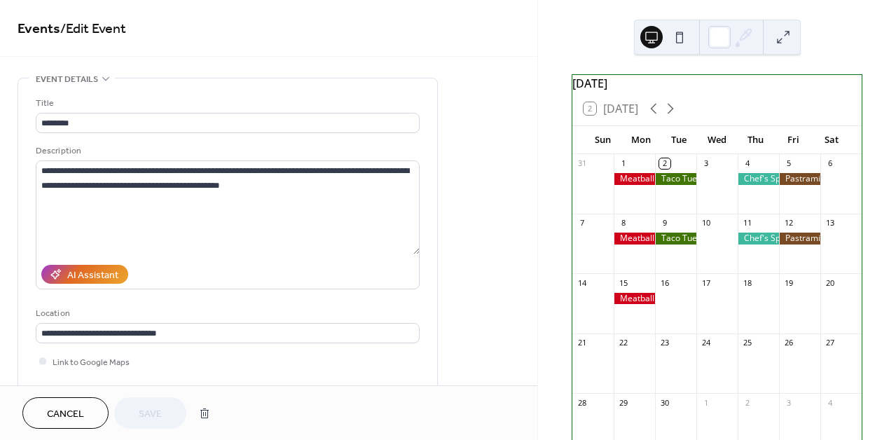
scroll to position [357, 0]
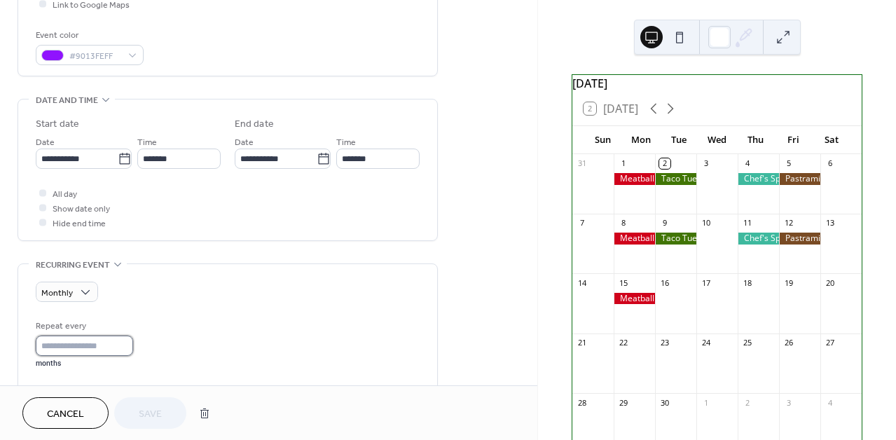
click at [133, 350] on input "*" at bounding box center [84, 346] width 97 height 20
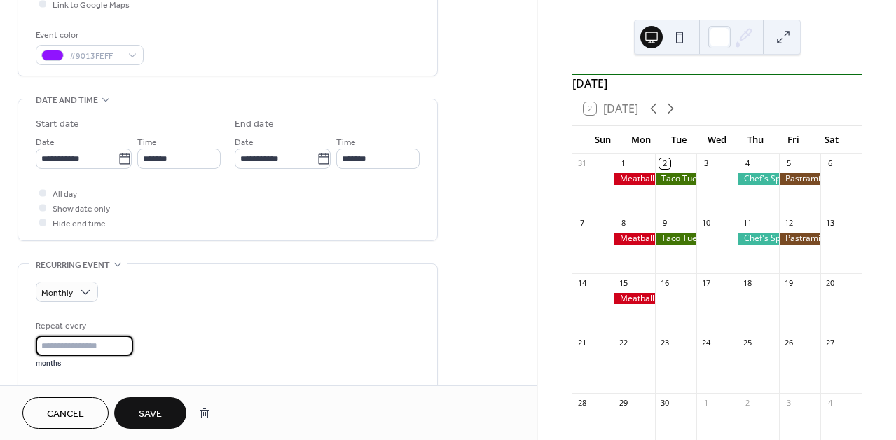
click at [133, 347] on input "*" at bounding box center [84, 346] width 97 height 20
click at [133, 354] on input "*" at bounding box center [84, 346] width 97 height 20
type input "*"
click at [133, 354] on input "*" at bounding box center [84, 346] width 97 height 20
click at [147, 412] on span "Save" at bounding box center [150, 414] width 23 height 15
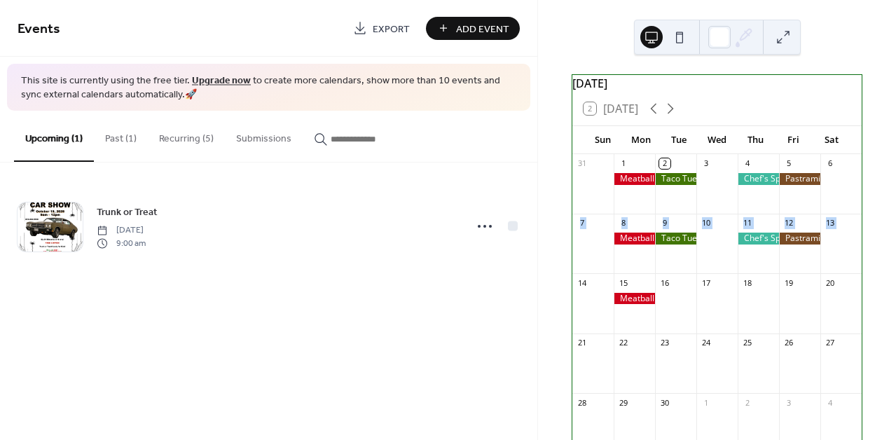
drag, startPoint x: 881, startPoint y: 219, endPoint x: 887, endPoint y: 254, distance: 36.3
click at [887, 254] on div "September 2025 2 Today Sun Mon Tue Wed Thu Fri Sat 31 1 2 3 4 5 6 7 8 9 10 11 1…" at bounding box center [717, 220] width 358 height 440
click at [612, 232] on div "7" at bounding box center [592, 223] width 41 height 19
